Goal: Find contact information: Find contact information

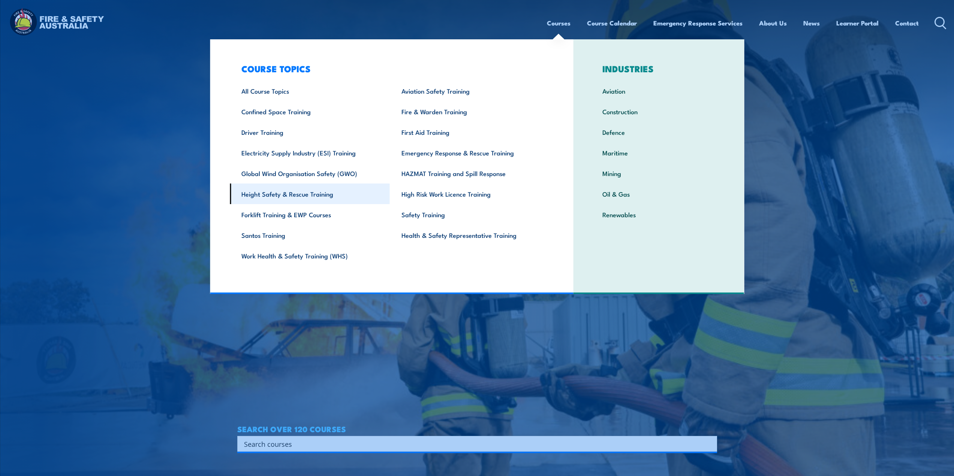
click at [304, 193] on link "Height Safety & Rescue Training" at bounding box center [310, 194] width 160 height 21
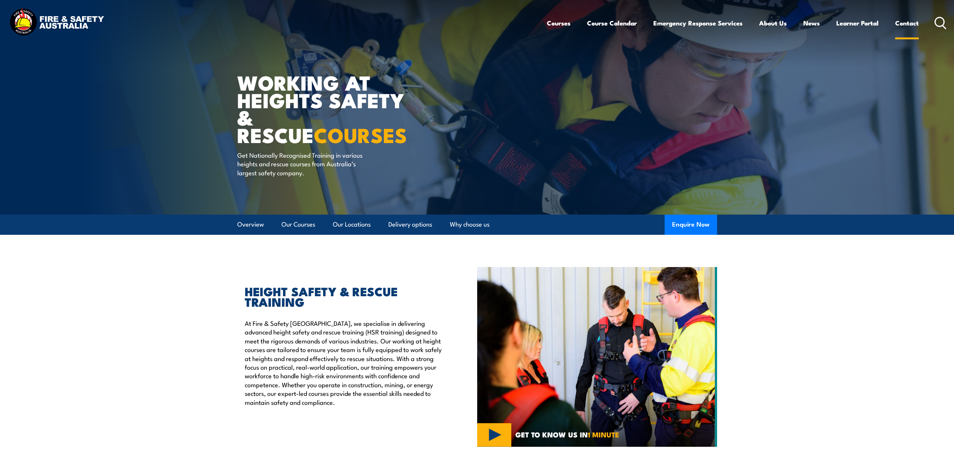
click at [912, 25] on link "Contact" at bounding box center [907, 23] width 24 height 20
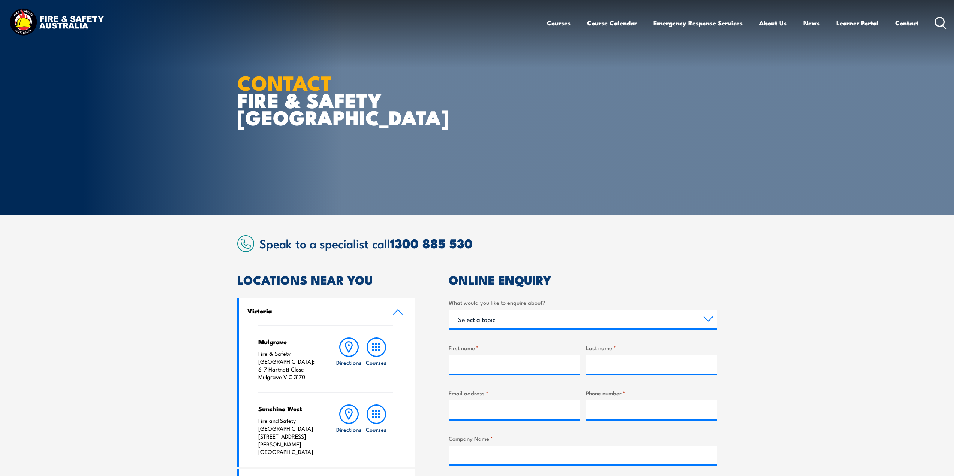
drag, startPoint x: 313, startPoint y: 372, endPoint x: 259, endPoint y: 362, distance: 54.9
click at [259, 362] on p "Fire & Safety [GEOGRAPHIC_DATA]: [STREET_ADDRESS][PERSON_NAME]" at bounding box center [289, 365] width 63 height 31
copy p "[STREET_ADDRESS][PERSON_NAME]"
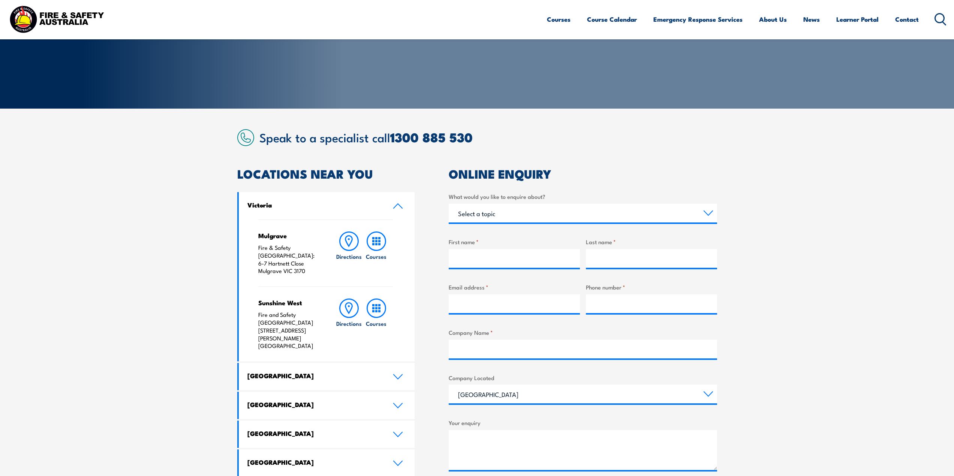
scroll to position [112, 0]
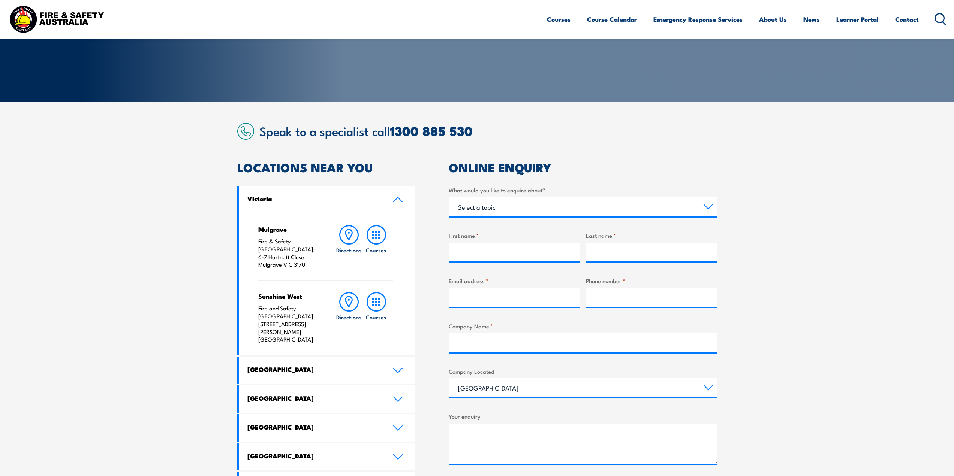
drag, startPoint x: 322, startPoint y: 316, endPoint x: 257, endPoint y: 308, distance: 65.4
click at [257, 308] on div "Mulgrave Fire & Safety [GEOGRAPHIC_DATA]: [STREET_ADDRESS][PERSON_NAME] Directi…" at bounding box center [327, 284] width 176 height 142
copy p "[STREET_ADDRESS][PERSON_NAME]"
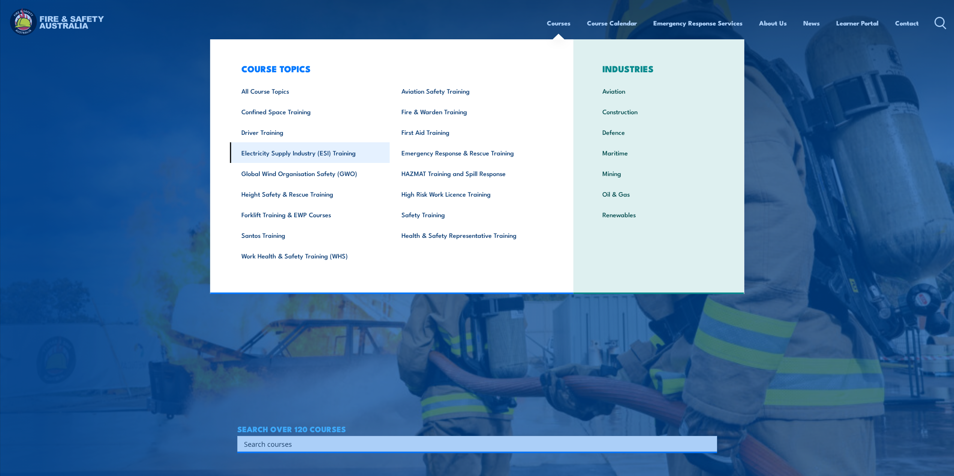
click at [333, 152] on link "Electricity Supply Industry (ESI) Training" at bounding box center [310, 152] width 160 height 21
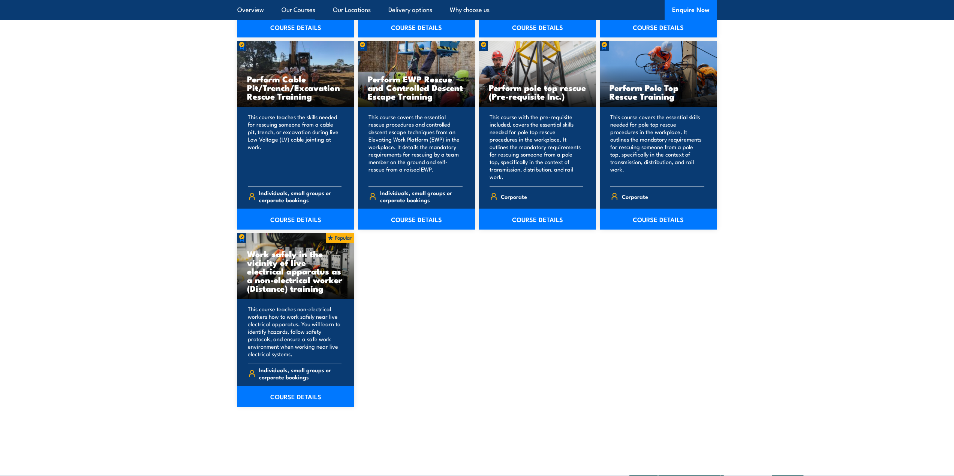
scroll to position [974, 0]
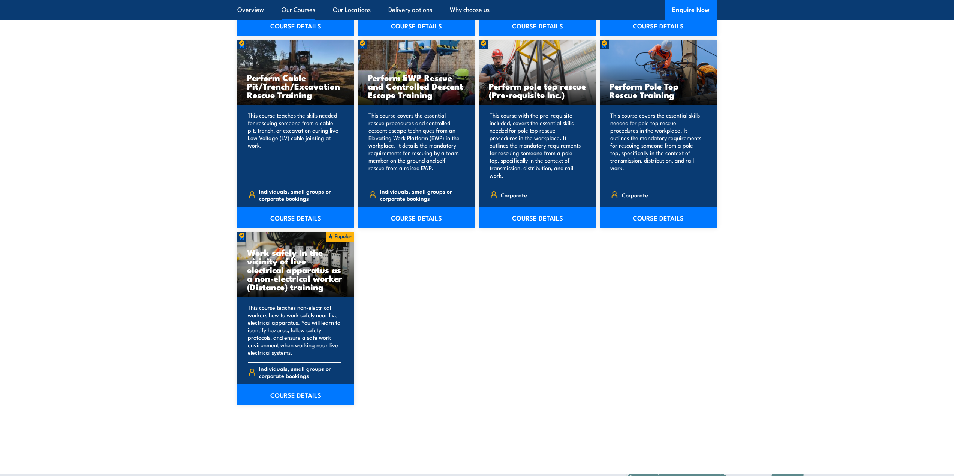
click at [287, 387] on link "COURSE DETAILS" at bounding box center [295, 395] width 117 height 21
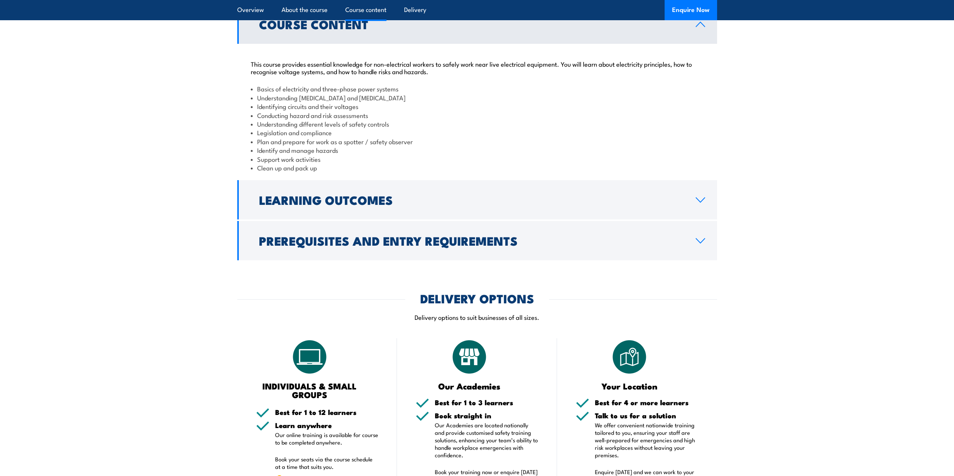
scroll to position [787, 0]
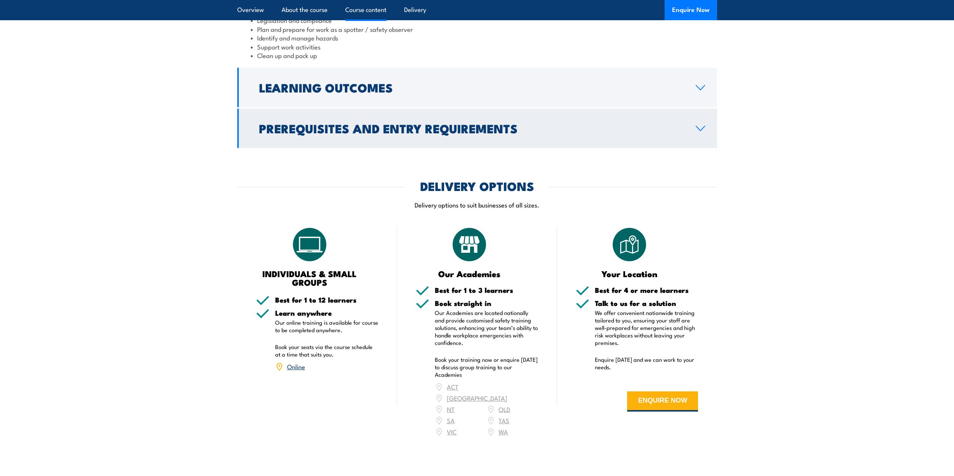
click at [448, 133] on h2 "Prerequisites and Entry Requirements" at bounding box center [471, 128] width 425 height 10
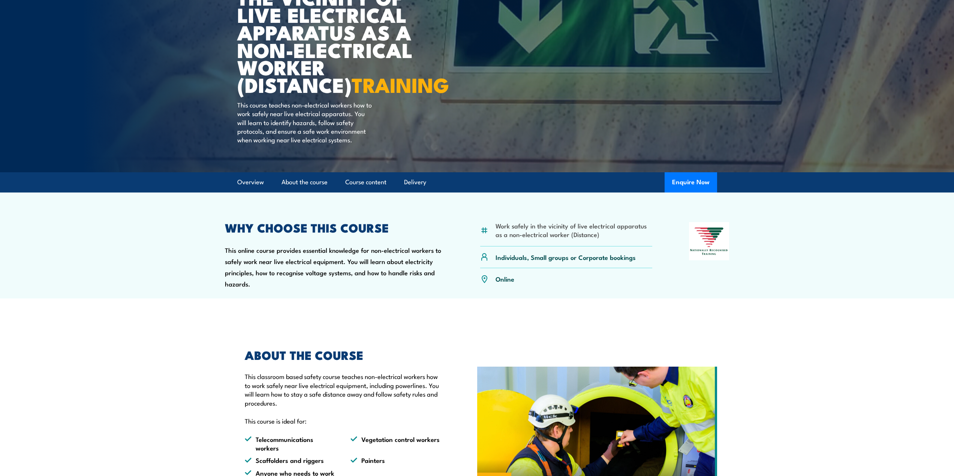
scroll to position [0, 0]
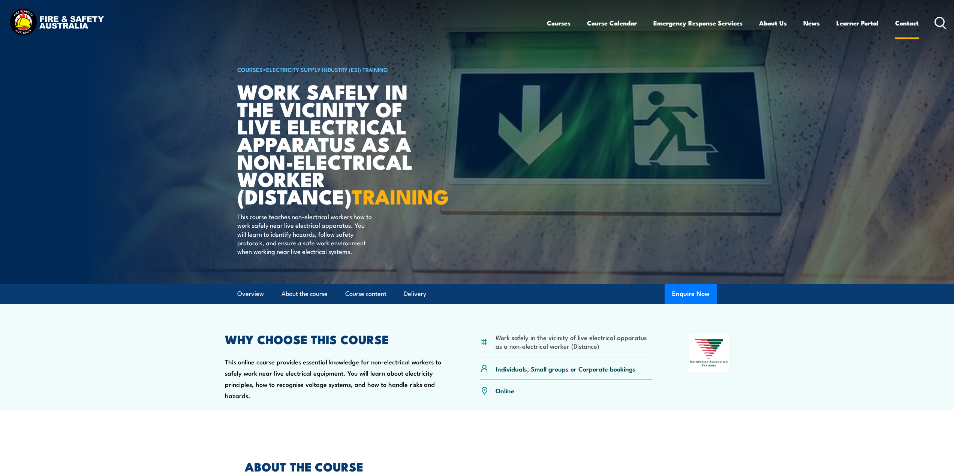
click at [905, 22] on link "Contact" at bounding box center [907, 23] width 24 height 20
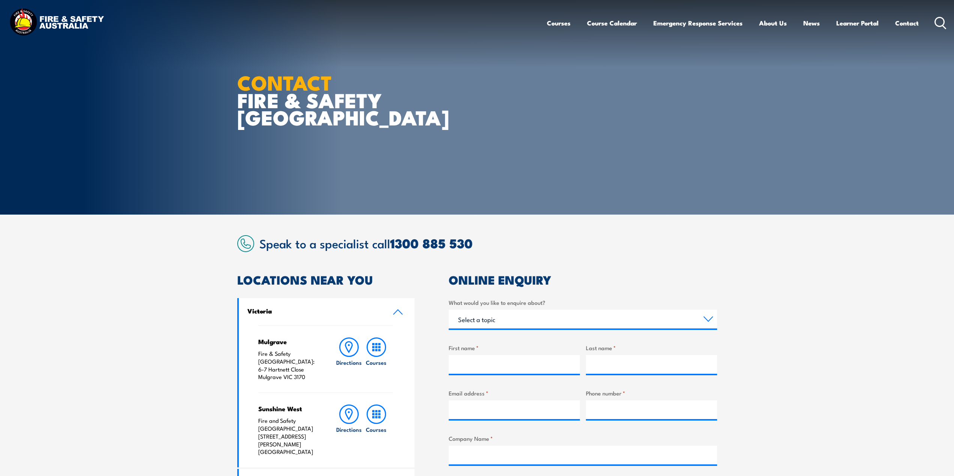
scroll to position [262, 0]
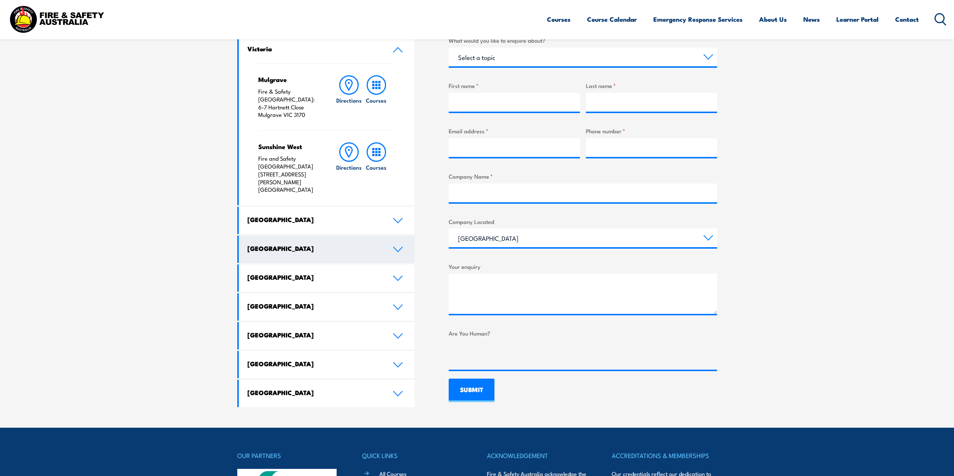
click at [287, 244] on h4 "[GEOGRAPHIC_DATA]" at bounding box center [314, 248] width 134 height 8
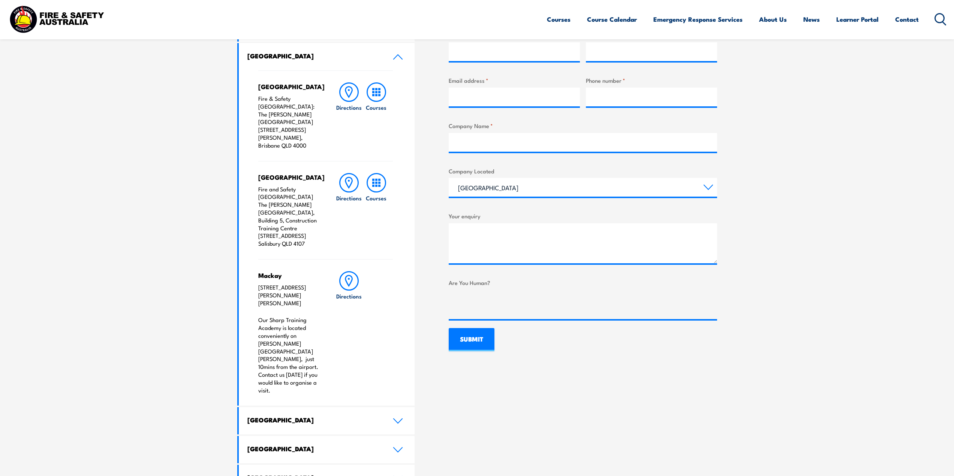
scroll to position [300, 0]
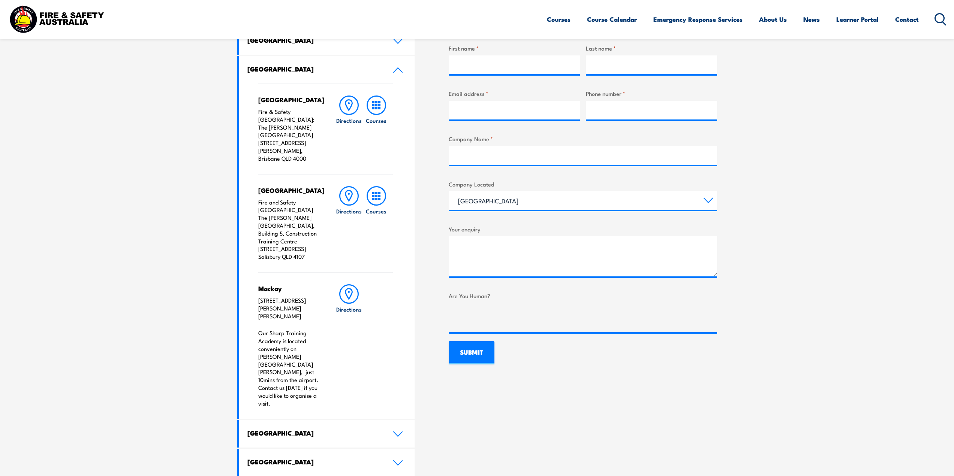
drag, startPoint x: 312, startPoint y: 247, endPoint x: 261, endPoint y: 180, distance: 83.9
click at [261, 180] on div "Salisbury Fire and Safety [GEOGRAPHIC_DATA] [GEOGRAPHIC_DATA][PERSON_NAME], Bui…" at bounding box center [325, 223] width 135 height 98
click at [301, 248] on div "Salisbury Fire and Safety [GEOGRAPHIC_DATA] [GEOGRAPHIC_DATA][PERSON_NAME], Bui…" at bounding box center [325, 223] width 135 height 98
drag, startPoint x: 311, startPoint y: 242, endPoint x: 258, endPoint y: 188, distance: 75.8
click at [258, 199] on p "Fire and Safety [GEOGRAPHIC_DATA] The [PERSON_NAME][GEOGRAPHIC_DATA], Building …" at bounding box center [289, 230] width 63 height 62
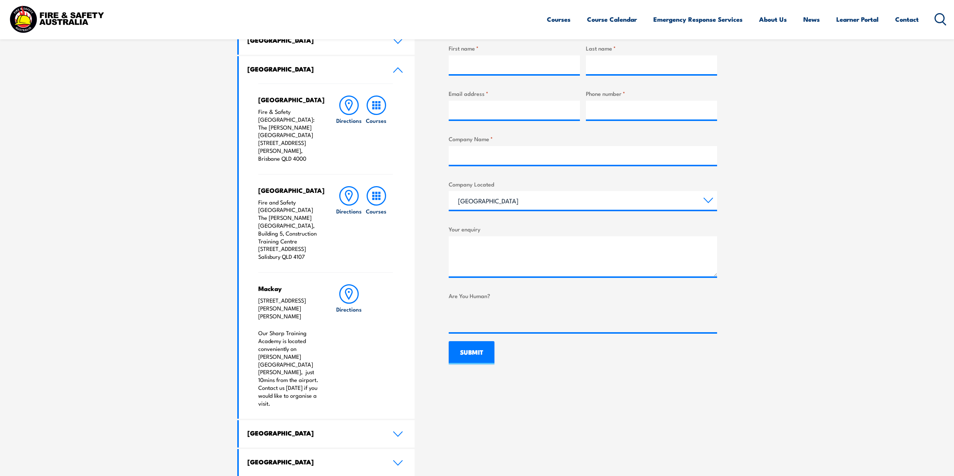
copy p "Fire and Safety [GEOGRAPHIC_DATA] The [PERSON_NAME][GEOGRAPHIC_DATA], Building …"
